Goal: Communication & Community: Answer question/provide support

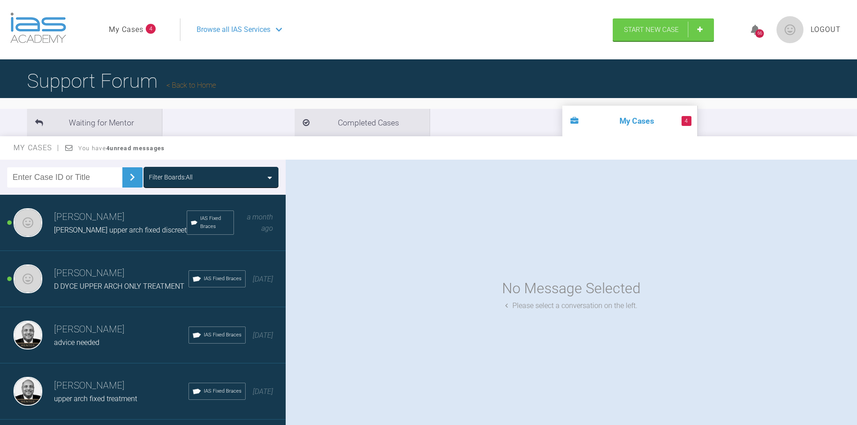
click at [104, 227] on span "[PERSON_NAME] upper arch fixed discreet" at bounding box center [120, 230] width 133 height 9
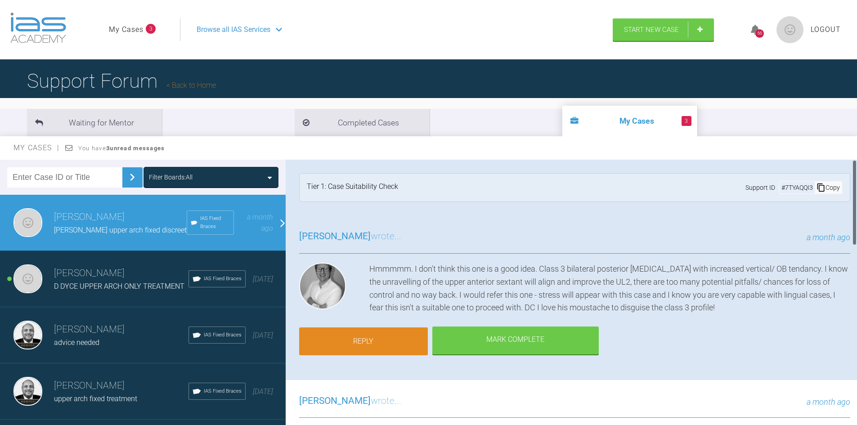
click at [389, 336] on link "Reply" at bounding box center [363, 341] width 129 height 28
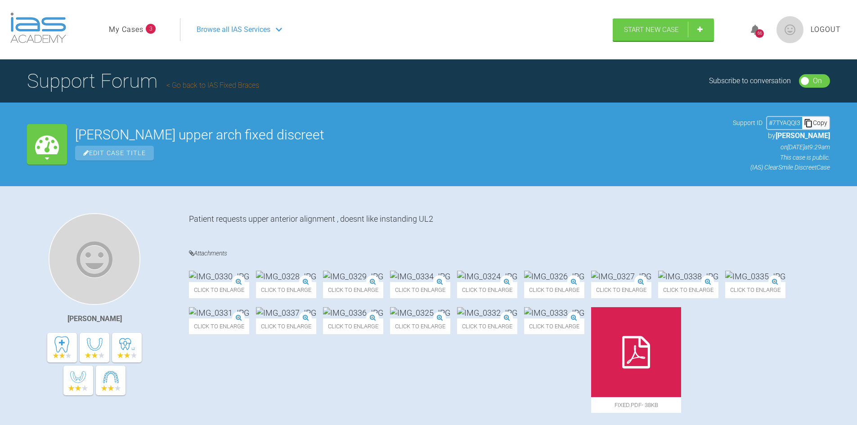
scroll to position [1032, 0]
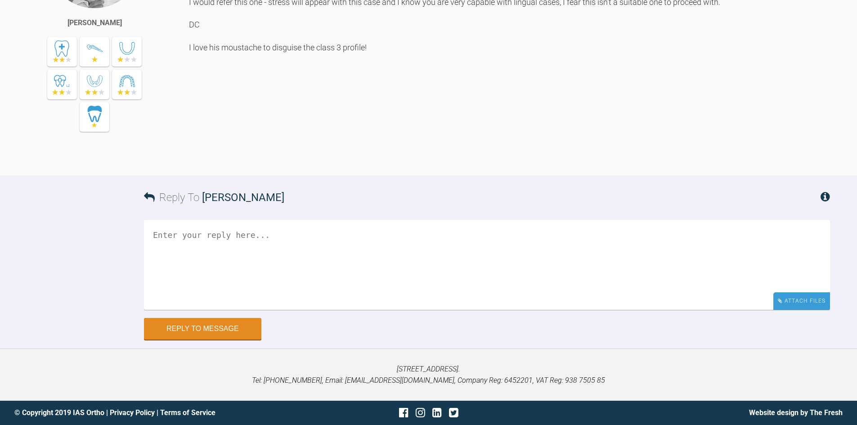
click at [789, 298] on div "Attach Files" at bounding box center [801, 301] width 57 height 18
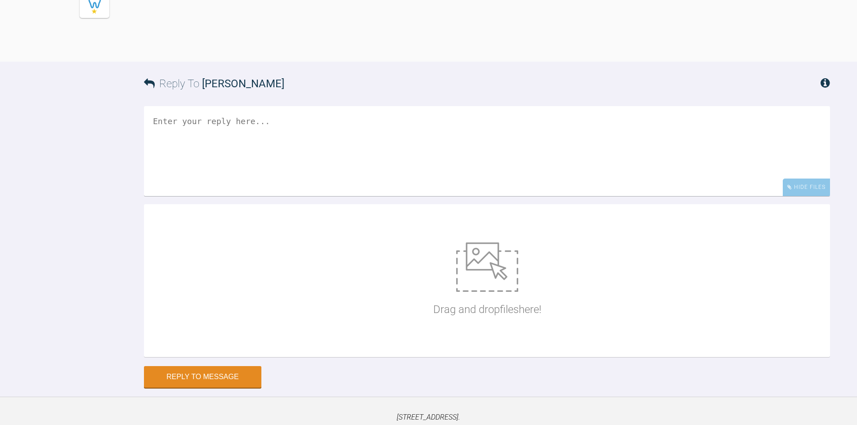
scroll to position [1194, 0]
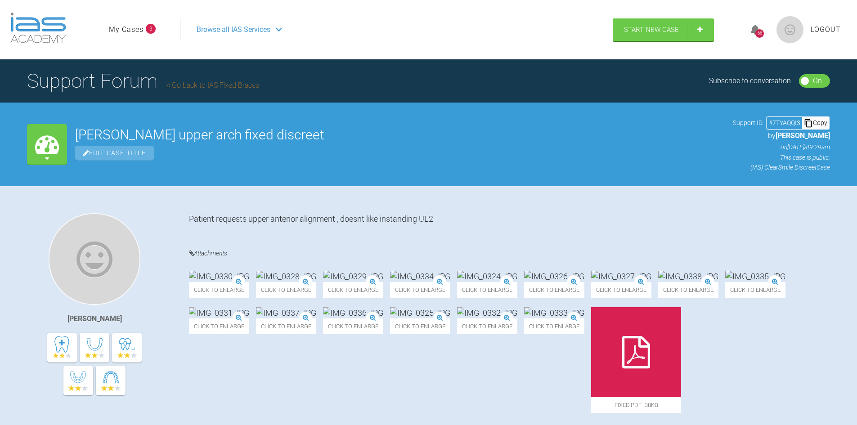
click at [174, 86] on link "Go back to IAS Fixed Braces" at bounding box center [212, 85] width 93 height 9
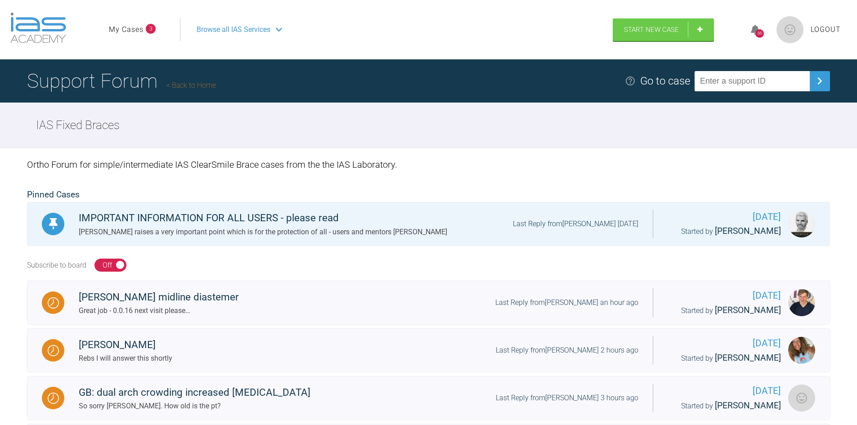
click at [197, 84] on link "Back to Home" at bounding box center [190, 85] width 49 height 9
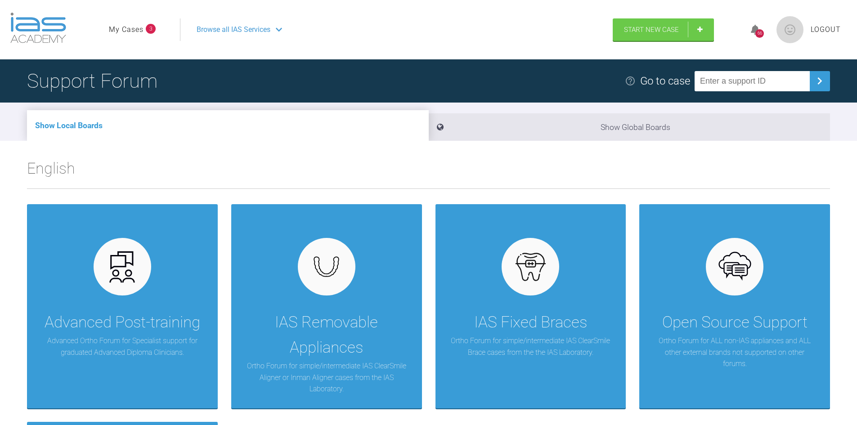
scroll to position [180, 0]
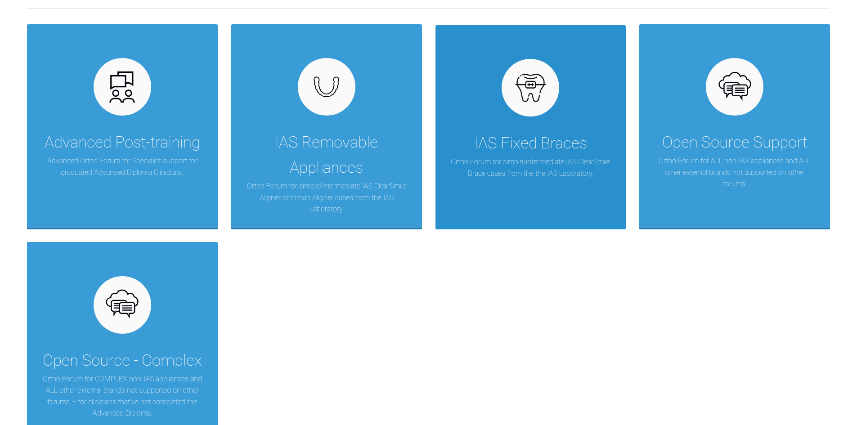
click at [545, 147] on div "IAS Fixed Braces" at bounding box center [530, 143] width 113 height 25
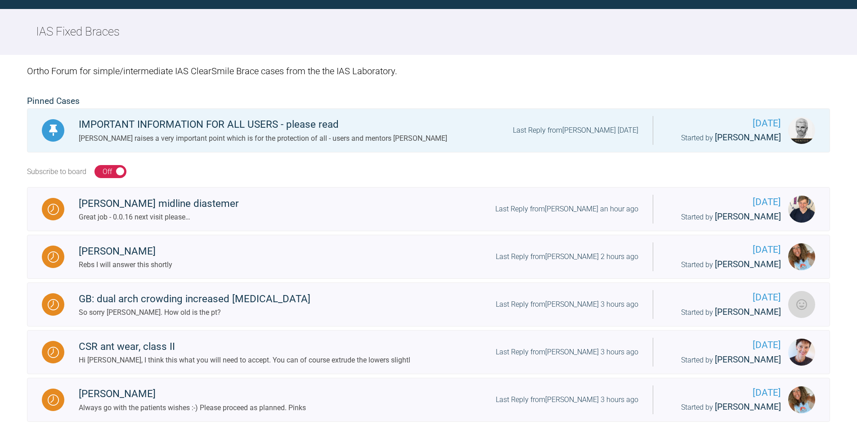
scroll to position [180, 0]
